Goal: Information Seeking & Learning: Learn about a topic

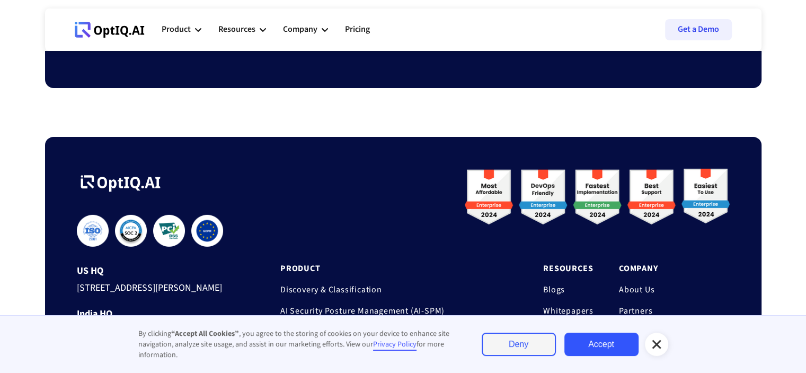
scroll to position [3439, 0]
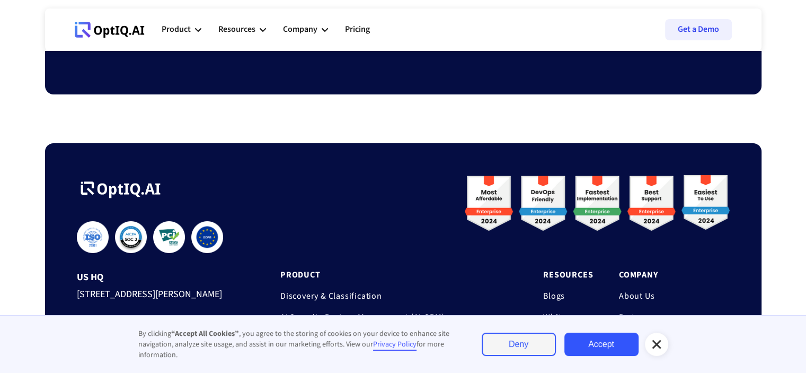
click at [577, 202] on img at bounding box center [597, 205] width 265 height 60
click at [695, 219] on img at bounding box center [597, 205] width 265 height 60
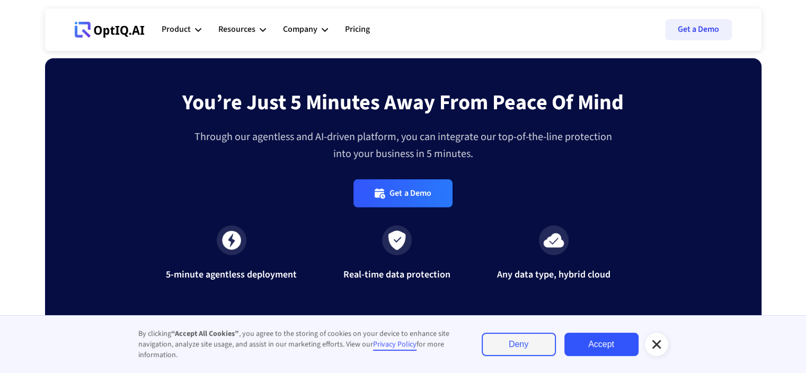
scroll to position [3015, 0]
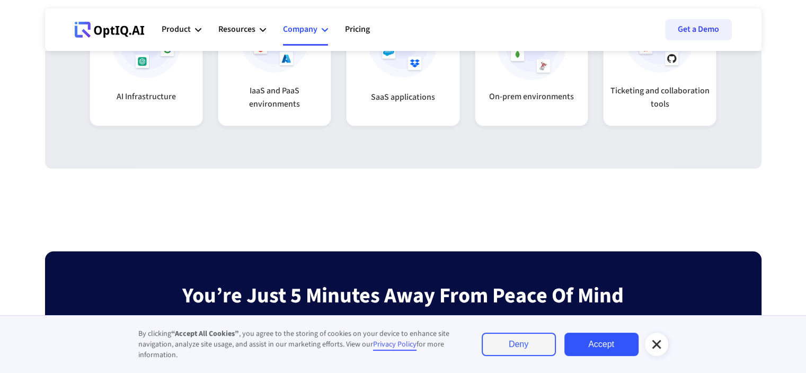
click at [303, 30] on div "Company" at bounding box center [300, 29] width 34 height 14
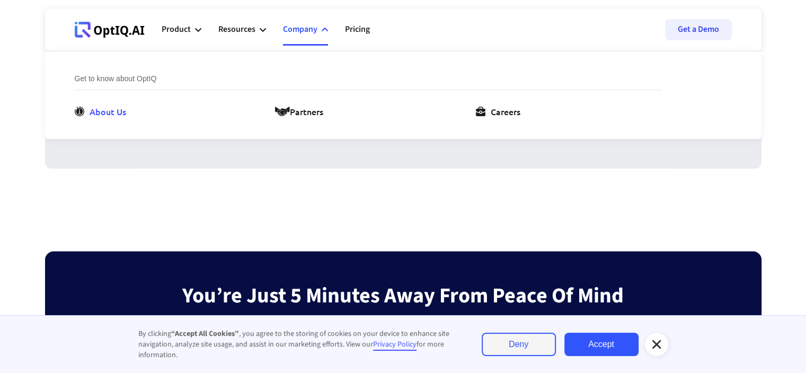
click at [99, 110] on div "About Us" at bounding box center [108, 111] width 37 height 13
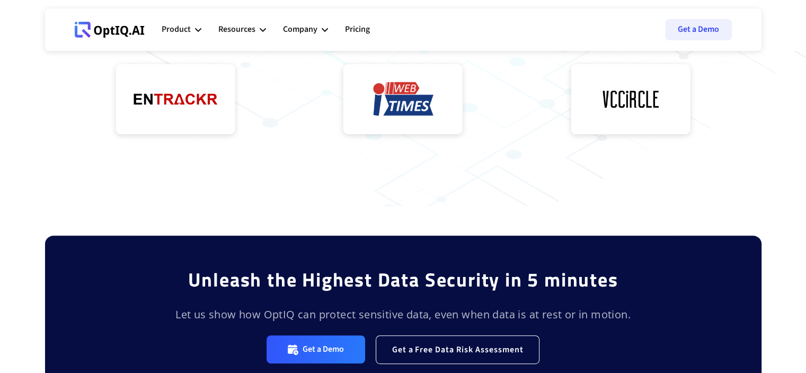
scroll to position [403, 0]
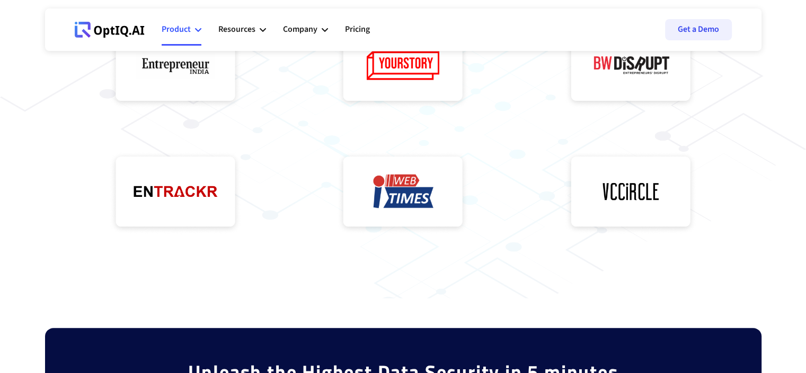
click at [184, 26] on div "Product" at bounding box center [176, 29] width 29 height 14
